Goal: Task Accomplishment & Management: Manage account settings

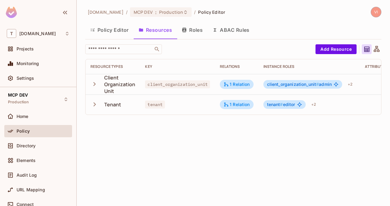
click at [278, 37] on div "Policy Editor Resources Roles ABAC Rules" at bounding box center [233, 29] width 296 height 15
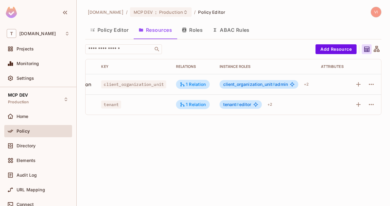
click at [283, 84] on span "client_organization_unit # admin" at bounding box center [255, 84] width 65 height 5
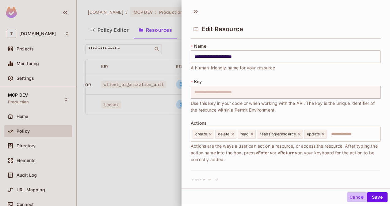
click at [350, 198] on button "Cancel" at bounding box center [357, 198] width 20 height 10
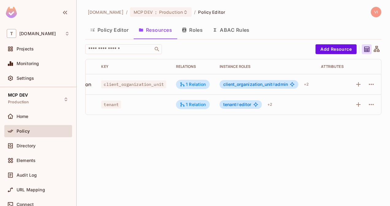
click at [359, 120] on div "​ Add Resource Resource Types Key Relations Instance roles Attributes Client Or…" at bounding box center [233, 82] width 296 height 76
click at [370, 85] on icon "button" at bounding box center [370, 84] width 7 height 7
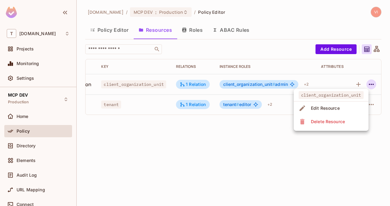
click at [370, 85] on div at bounding box center [195, 103] width 390 height 206
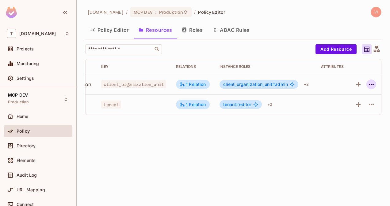
click at [370, 85] on icon "button" at bounding box center [370, 84] width 7 height 7
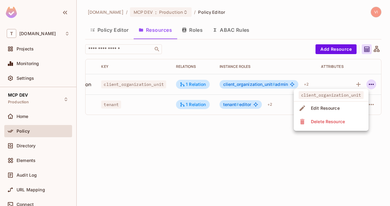
click at [370, 85] on div at bounding box center [195, 103] width 390 height 206
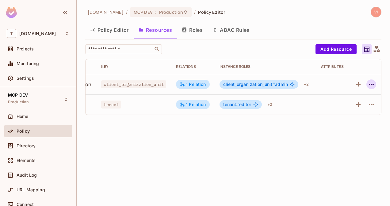
click at [369, 85] on icon "button" at bounding box center [370, 84] width 5 height 1
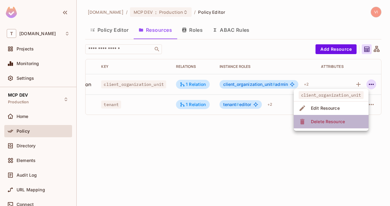
click at [348, 125] on li "Delete Resource" at bounding box center [330, 121] width 75 height 13
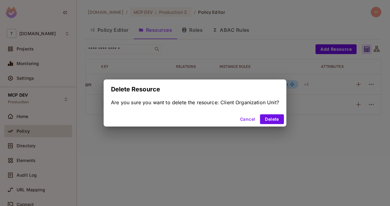
click at [232, 131] on div "Delete Resource Are you sure you want to delete the resource: Client Organizati…" at bounding box center [195, 103] width 390 height 206
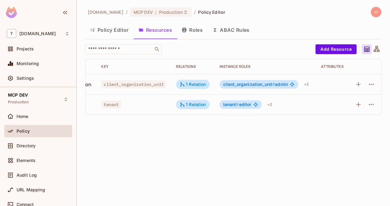
click at [235, 129] on div "t-mobile.com / MCP DEV : Production / Policy Editor Policy Editor Resources Rol…" at bounding box center [233, 103] width 313 height 206
click at [372, 81] on icon "button" at bounding box center [370, 84] width 7 height 7
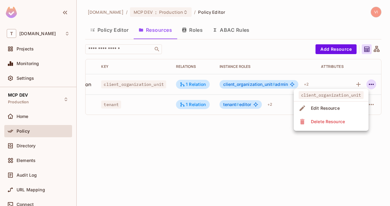
click at [372, 81] on div at bounding box center [195, 103] width 390 height 206
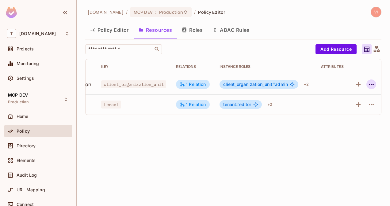
click at [371, 85] on icon "button" at bounding box center [370, 84] width 7 height 7
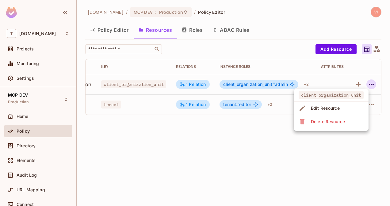
click at [371, 85] on div at bounding box center [195, 103] width 390 height 206
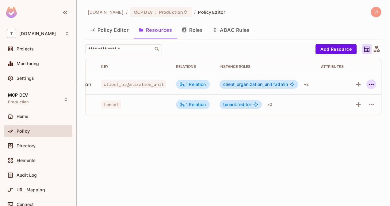
click at [371, 85] on icon "button" at bounding box center [370, 84] width 7 height 7
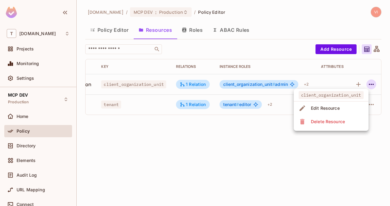
click at [367, 89] on ul "client_organization_unit Edit Resource Delete Resource" at bounding box center [330, 110] width 75 height 42
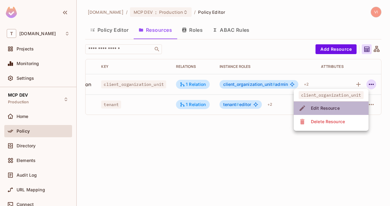
click at [358, 102] on li "Edit Resource" at bounding box center [330, 108] width 75 height 13
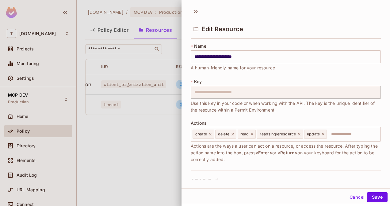
click at [319, 189] on div "Cancel Save" at bounding box center [285, 196] width 208 height 15
click at [347, 197] on button "Cancel" at bounding box center [357, 198] width 20 height 10
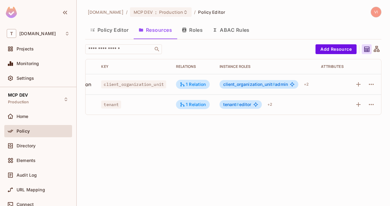
click at [345, 197] on div "t-mobile.com / MCP DEV : Production / Policy Editor Policy Editor Resources Rol…" at bounding box center [233, 103] width 313 height 206
click at [370, 80] on button "button" at bounding box center [371, 85] width 10 height 10
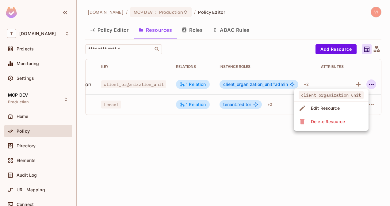
drag, startPoint x: 370, startPoint y: 80, endPoint x: 358, endPoint y: 101, distance: 24.7
click at [358, 101] on div "client_organization_unit Edit Resource Delete Resource" at bounding box center [195, 103] width 390 height 206
drag, startPoint x: 358, startPoint y: 101, endPoint x: 351, endPoint y: 125, distance: 24.4
click at [351, 125] on ul "client_organization_unit Edit Resource Delete Resource" at bounding box center [330, 110] width 75 height 42
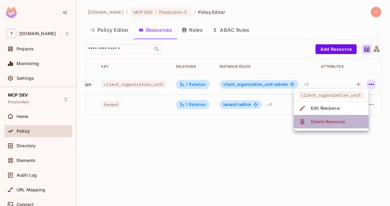
click at [351, 125] on li "Delete Resource" at bounding box center [330, 121] width 75 height 13
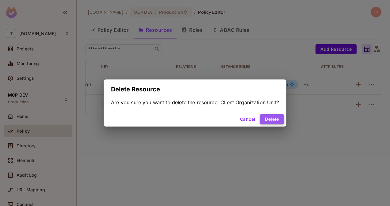
click at [273, 121] on button "Delete" at bounding box center [272, 120] width 24 height 10
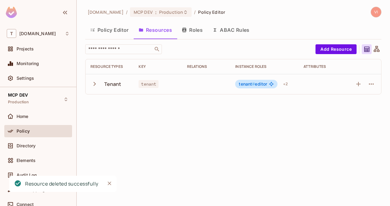
scroll to position [0, 0]
click at [285, 106] on div "t-mobile.com / MCP DEV : Production / Policy Editor Policy Editor Resources Rol…" at bounding box center [233, 103] width 313 height 206
click at [289, 102] on div "t-mobile.com / MCP DEV : Production / Policy Editor Policy Editor Resources Rol…" at bounding box center [233, 103] width 313 height 206
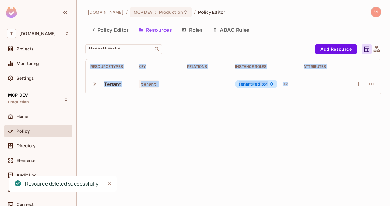
drag, startPoint x: 289, startPoint y: 102, endPoint x: 310, endPoint y: 95, distance: 21.6
click at [310, 95] on div "t-mobile.com / MCP DEV : Production / Policy Editor Policy Editor Resources Rol…" at bounding box center [233, 103] width 313 height 206
click at [389, 96] on html "T t-mobile.com Projects Monitoring Settings MCP DEV Production Home Policy Dire…" at bounding box center [195, 103] width 390 height 206
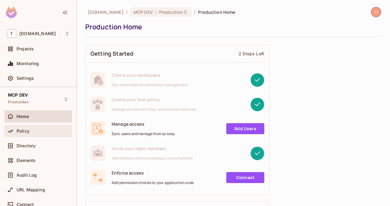
click at [45, 130] on div "Policy" at bounding box center [43, 131] width 53 height 5
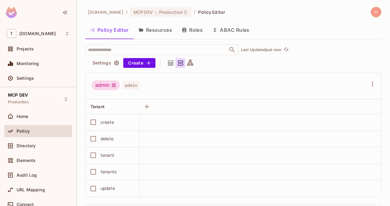
click at [158, 29] on button "Resources" at bounding box center [155, 29] width 43 height 15
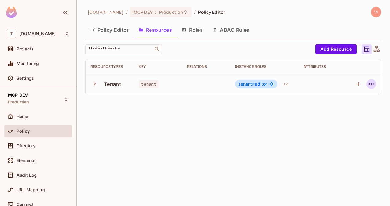
click at [372, 84] on icon "button" at bounding box center [370, 84] width 7 height 7
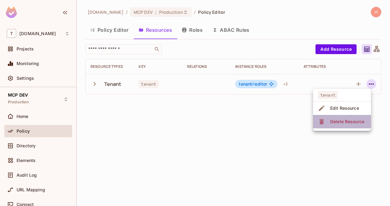
click at [347, 122] on div "Delete Resource" at bounding box center [347, 122] width 34 height 6
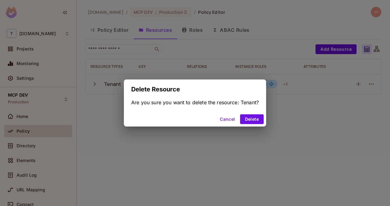
click at [259, 113] on div "Cancel Delete" at bounding box center [195, 119] width 142 height 15
click at [259, 115] on button "Delete" at bounding box center [252, 120] width 24 height 10
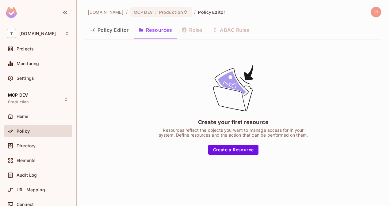
click at [229, 46] on div "Create your first resource Resources reflect the objects you want to manage acc…" at bounding box center [233, 109] width 296 height 130
